Goal: Register for event/course

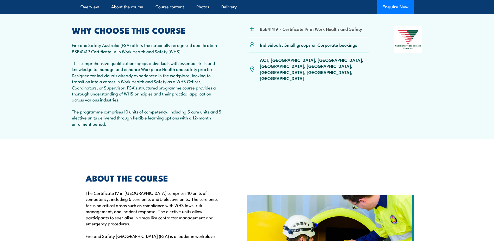
scroll to position [130, 0]
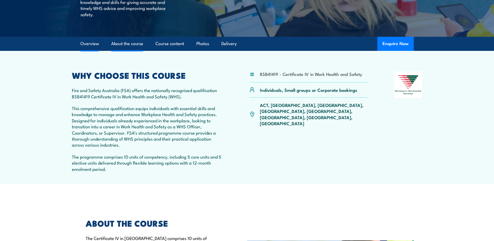
click at [137, 45] on link "About the course" at bounding box center [127, 44] width 32 height 14
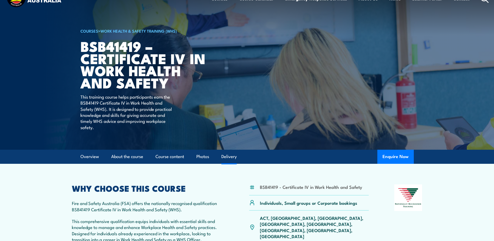
click at [230, 159] on link "Delivery" at bounding box center [228, 156] width 15 height 14
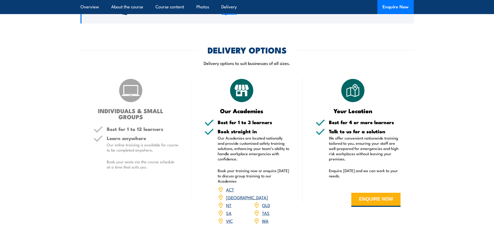
scroll to position [1441, 0]
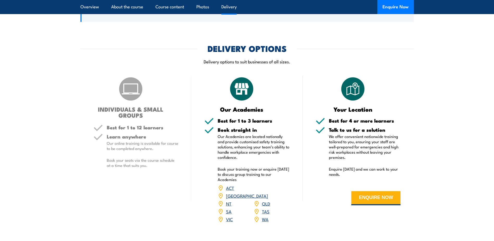
click at [265, 200] on link "QLD" at bounding box center [266, 203] width 8 height 6
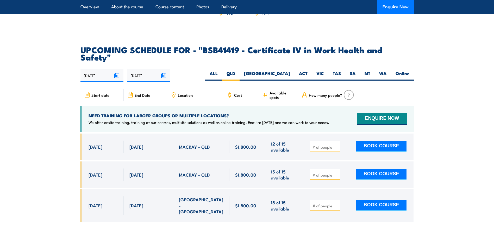
scroll to position [1647, 0]
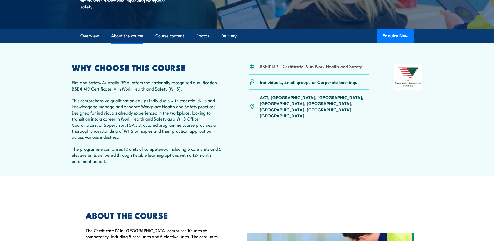
scroll to position [61, 0]
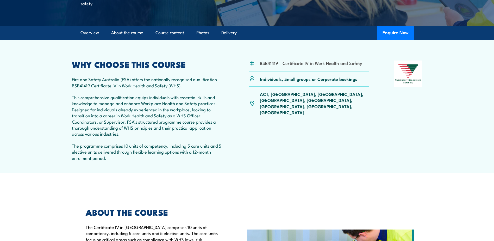
scroll to position [154, 0]
